Goal: Information Seeking & Learning: Learn about a topic

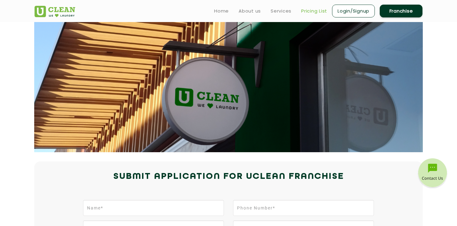
click at [312, 14] on link "Pricing List" at bounding box center [314, 10] width 26 height 7
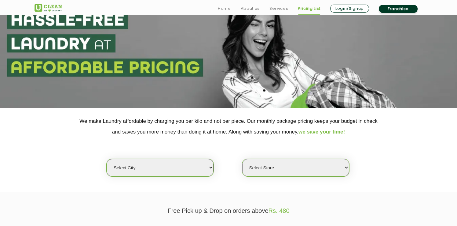
scroll to position [38, 0]
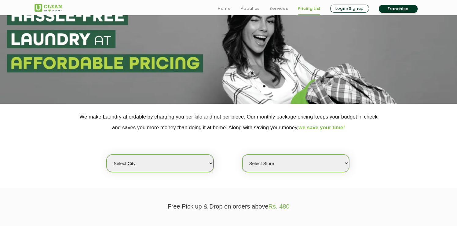
click at [189, 162] on select "Select city [GEOGRAPHIC_DATA] [GEOGRAPHIC_DATA] [GEOGRAPHIC_DATA] [GEOGRAPHIC_D…" at bounding box center [160, 162] width 107 height 17
select select "16"
click at [107, 154] on select "Select city [GEOGRAPHIC_DATA] [GEOGRAPHIC_DATA] [GEOGRAPHIC_DATA] [GEOGRAPHIC_D…" at bounding box center [160, 162] width 107 height 17
click at [270, 167] on select "Select Store UClean Powai UClean Deonar UClean LBS Marg UClean Chembur UClean W…" at bounding box center [295, 162] width 107 height 17
click at [242, 154] on select "Select Store UClean Powai UClean Deonar UClean LBS Marg UClean Chembur UClean W…" at bounding box center [295, 162] width 107 height 17
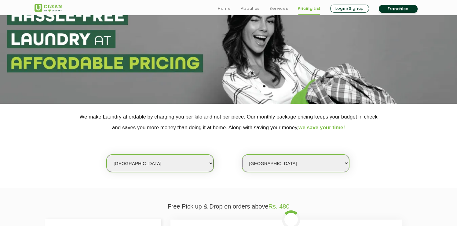
scroll to position [58, 0]
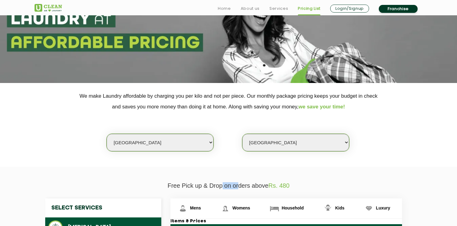
drag, startPoint x: 221, startPoint y: 185, endPoint x: 239, endPoint y: 185, distance: 17.4
click at [239, 185] on p "Free Pick up & Drop on orders above Rs. 480" at bounding box center [229, 185] width 388 height 7
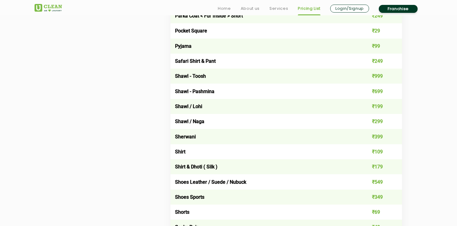
scroll to position [787, 0]
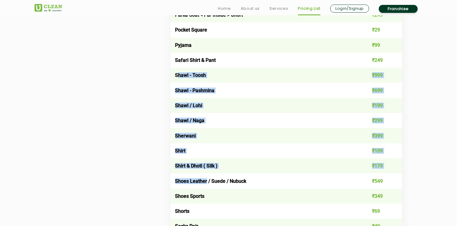
drag, startPoint x: 177, startPoint y: 73, endPoint x: 206, endPoint y: 182, distance: 112.6
click at [206, 182] on tbody "Belt ₹59 Blazer / Coat - Long ₹399 Blazer / Coat - Short ₹299 Boots leather ₹59…" at bounding box center [287, 45] width 232 height 1070
click at [206, 182] on td "Shoes Leather / Suede / Nubuck" at bounding box center [264, 180] width 186 height 15
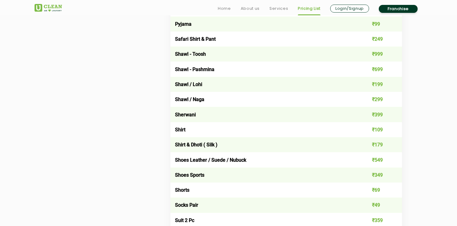
scroll to position [818, 0]
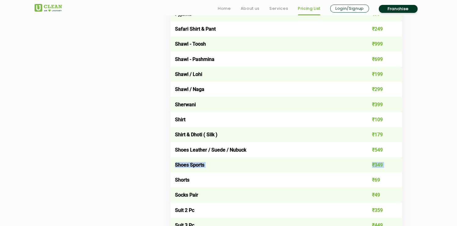
drag, startPoint x: 208, startPoint y: 172, endPoint x: 176, endPoint y: 162, distance: 34.2
click at [176, 162] on tbody "Belt ₹59 Blazer / Coat - Long ₹399 Blazer / Coat - Short ₹299 Boots leather ₹59…" at bounding box center [287, 14] width 232 height 1070
click at [176, 162] on td "Shoes Sports" at bounding box center [264, 164] width 186 height 15
drag, startPoint x: 176, startPoint y: 162, endPoint x: 214, endPoint y: 161, distance: 38.2
click at [214, 161] on td "Shoes Sports" at bounding box center [264, 164] width 186 height 15
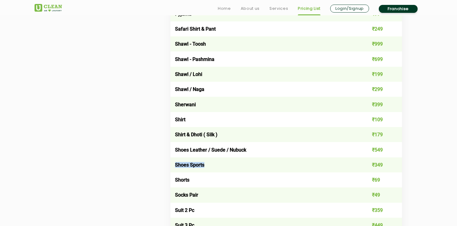
click at [214, 161] on td "Shoes Sports" at bounding box center [264, 164] width 186 height 15
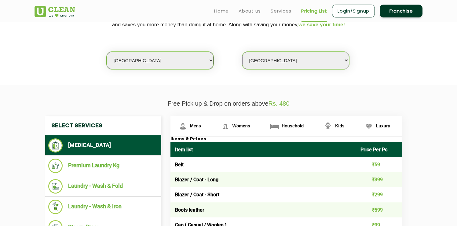
scroll to position [140, 0]
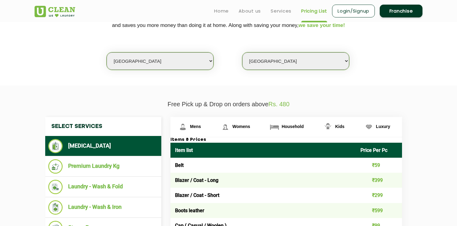
click at [301, 63] on select "Select Store UClean Powai UClean Deonar UClean LBS Marg UClean Chembur UClean W…" at bounding box center [295, 60] width 107 height 17
select select "496"
click at [242, 52] on select "Select Store UClean Powai UClean Deonar UClean LBS Marg UClean Chembur UClean W…" at bounding box center [295, 60] width 107 height 17
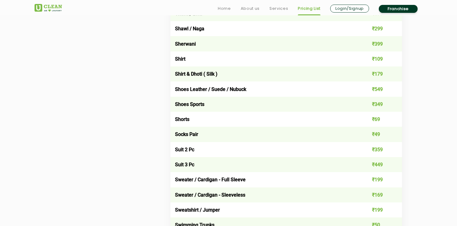
scroll to position [882, 0]
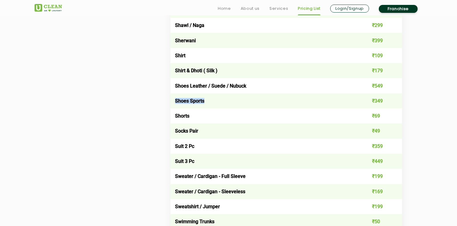
drag, startPoint x: 209, startPoint y: 101, endPoint x: 176, endPoint y: 100, distance: 33.6
click at [176, 100] on td "Shoes Sports" at bounding box center [264, 100] width 186 height 15
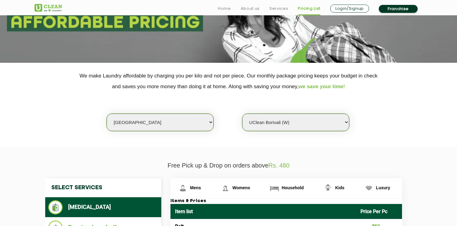
scroll to position [85, 0]
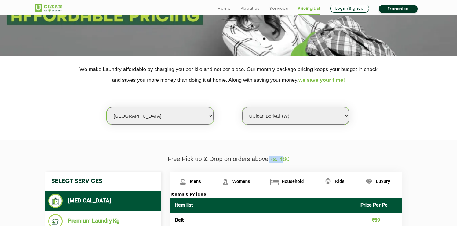
drag, startPoint x: 270, startPoint y: 160, endPoint x: 284, endPoint y: 159, distance: 14.4
click at [284, 159] on span "Rs. 480" at bounding box center [279, 158] width 21 height 7
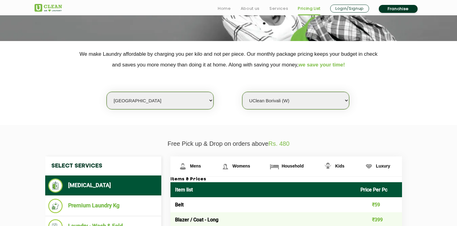
scroll to position [103, 0]
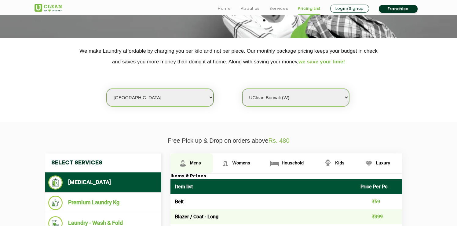
click at [197, 162] on span "Mens" at bounding box center [195, 162] width 11 height 5
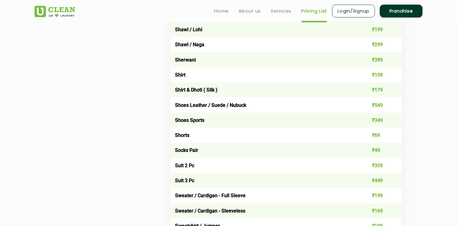
scroll to position [779, 0]
